Goal: Task Accomplishment & Management: Manage account settings

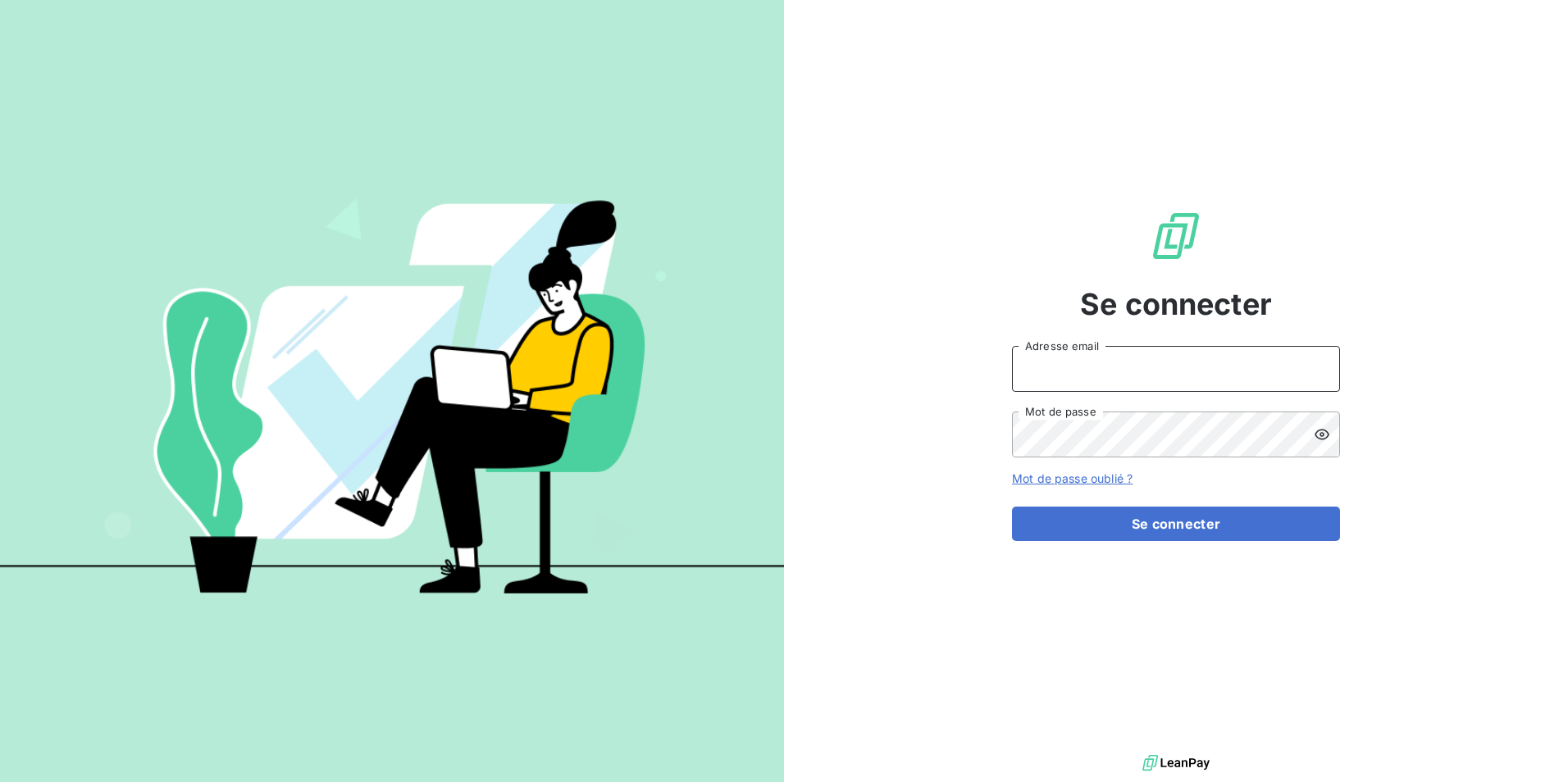
click at [1084, 375] on input "Adresse email" at bounding box center [1175, 369] width 328 height 46
type input "[PERSON_NAME][EMAIL_ADDRESS][DOMAIN_NAME]"
click at [1012, 506] on button "Se connecter" at bounding box center [1175, 524] width 328 height 35
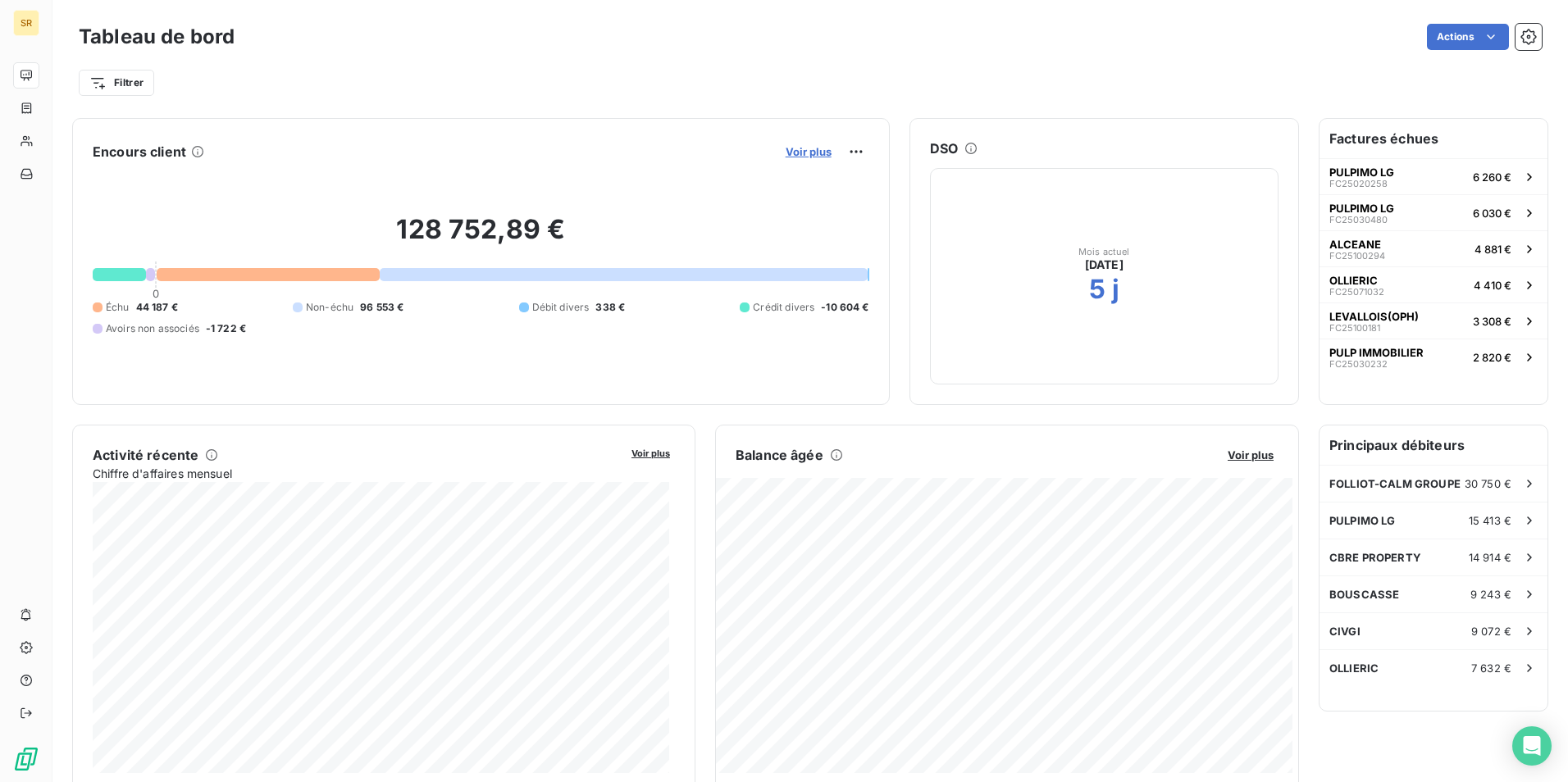
click at [786, 154] on span "Voir plus" at bounding box center [809, 152] width 46 height 13
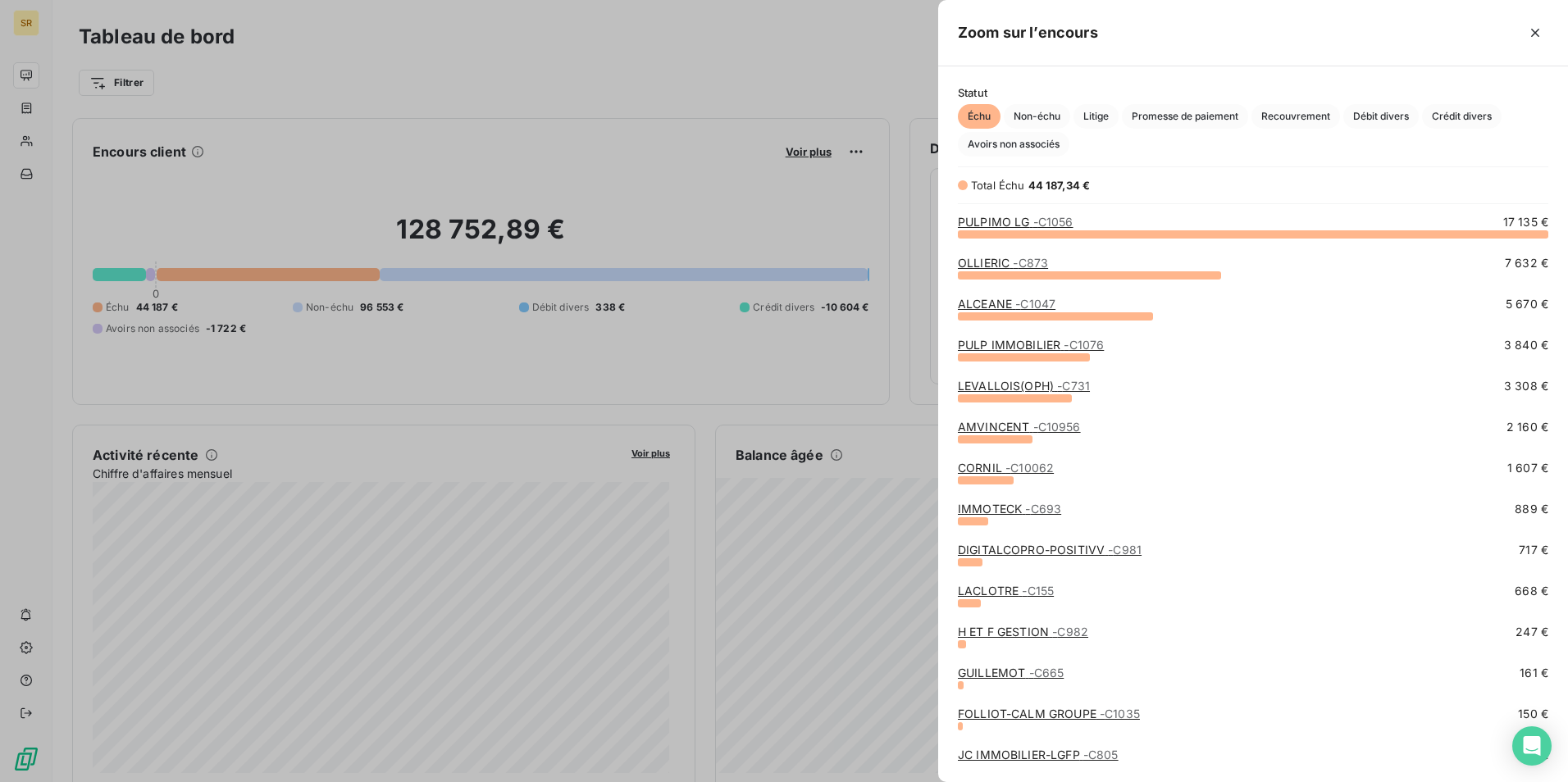
click at [662, 17] on div at bounding box center [784, 391] width 1568 height 782
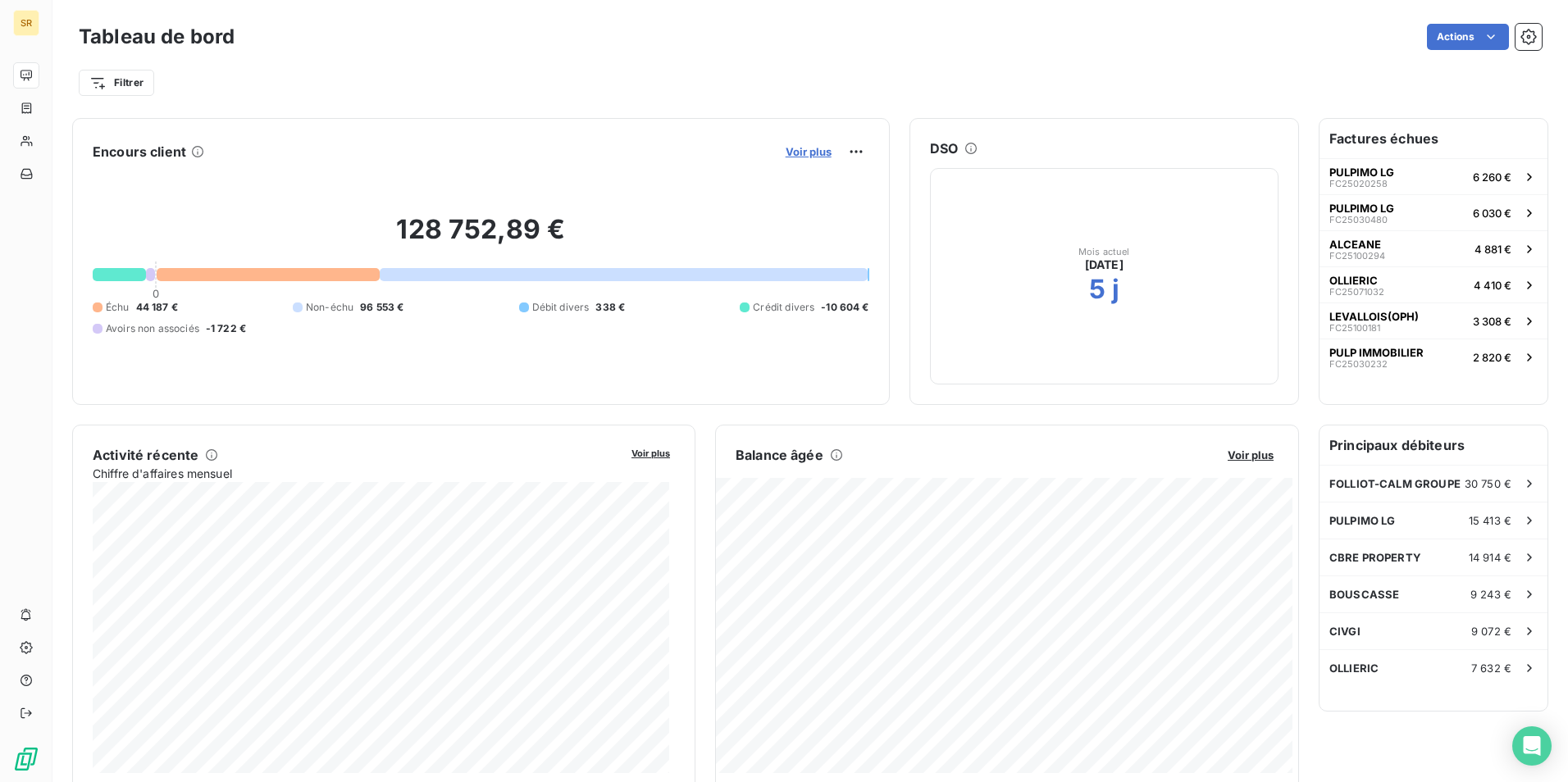
click at [821, 151] on span "Voir plus" at bounding box center [809, 152] width 46 height 13
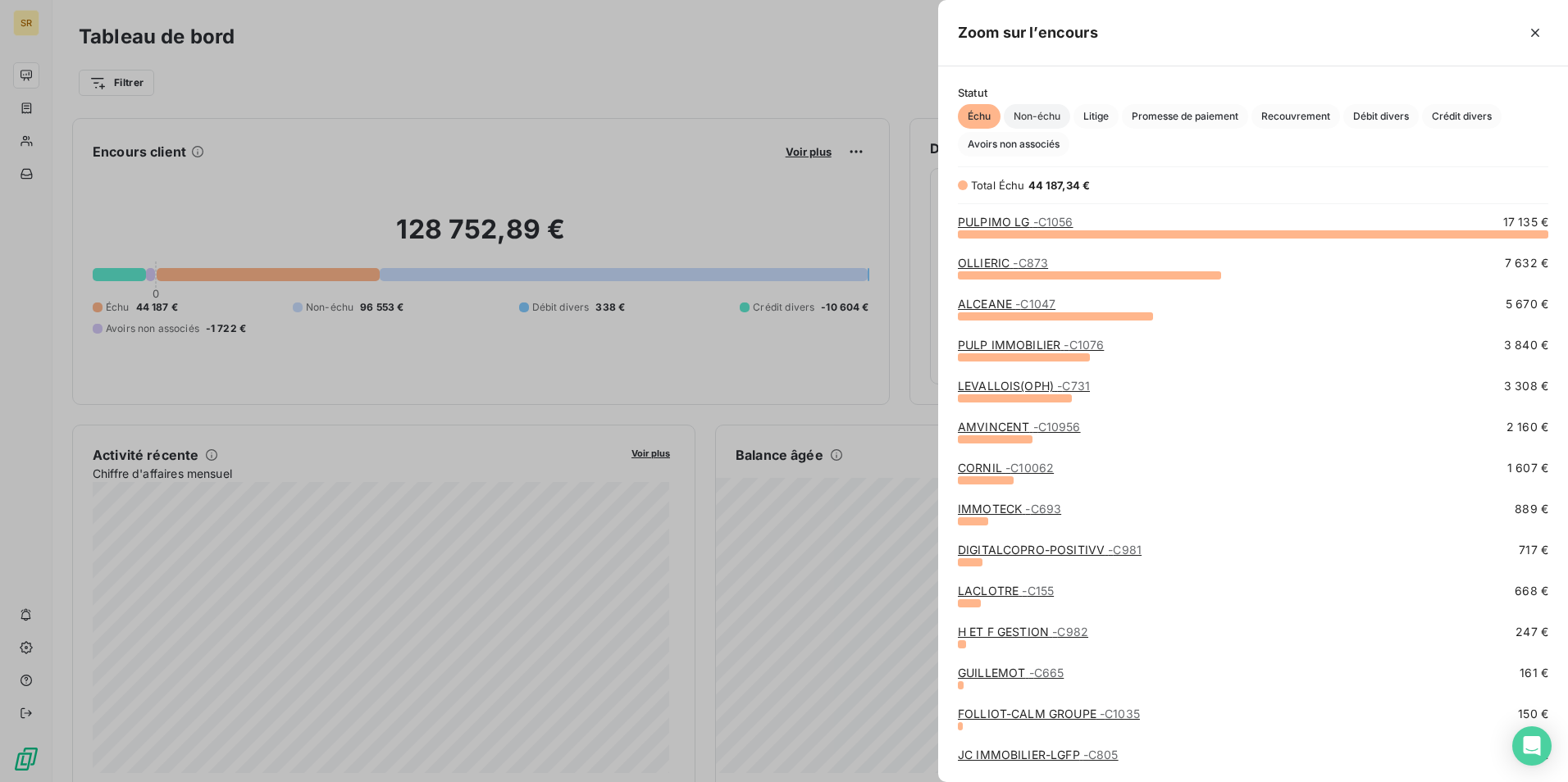
click at [1039, 116] on span "Non-échu" at bounding box center [1037, 116] width 66 height 25
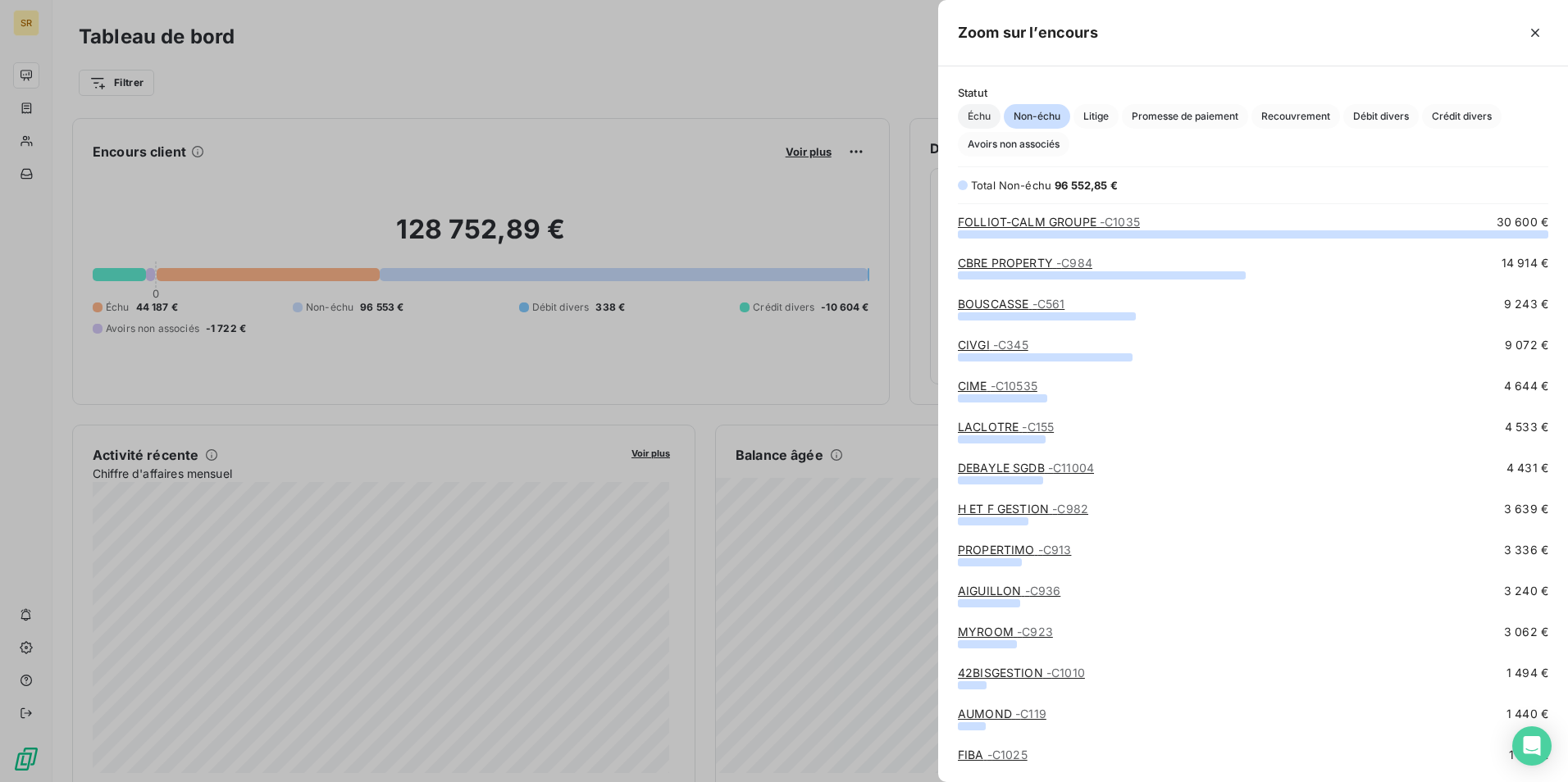
click at [980, 120] on span "Échu" at bounding box center [980, 116] width 43 height 25
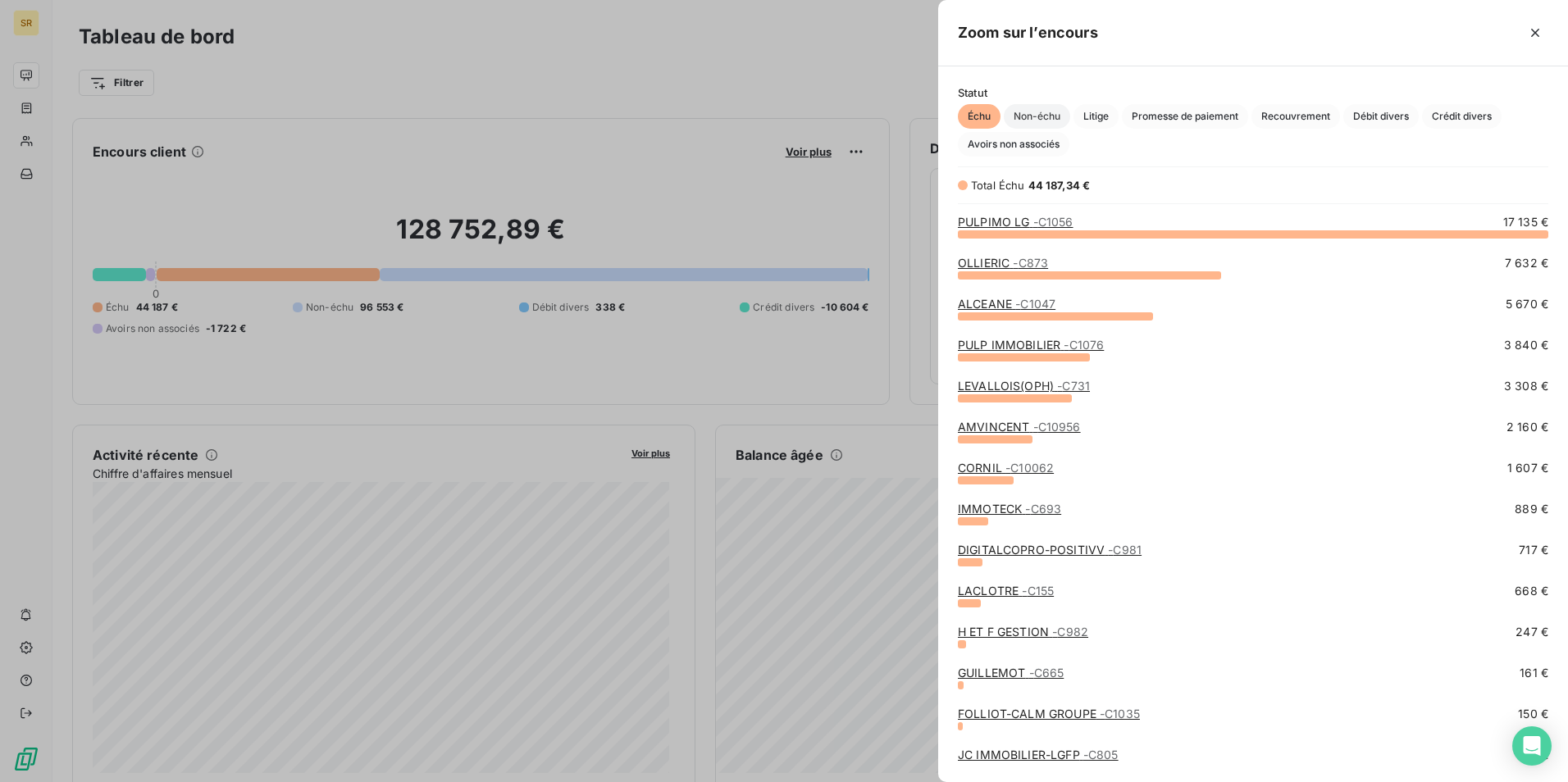
click at [1041, 119] on span "Non-échu" at bounding box center [1037, 116] width 66 height 25
